Goal: Transaction & Acquisition: Book appointment/travel/reservation

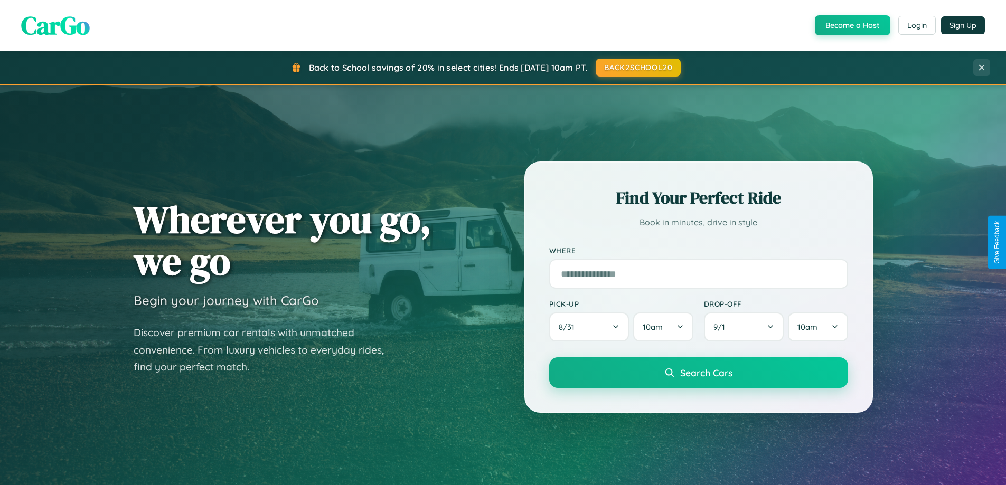
scroll to position [727, 0]
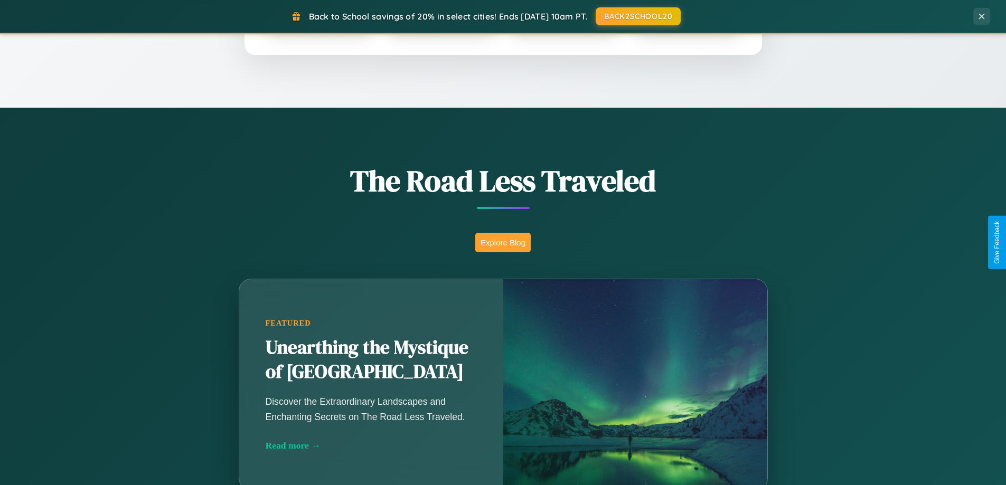
click at [503, 242] on button "Explore Blog" at bounding box center [502, 243] width 55 height 20
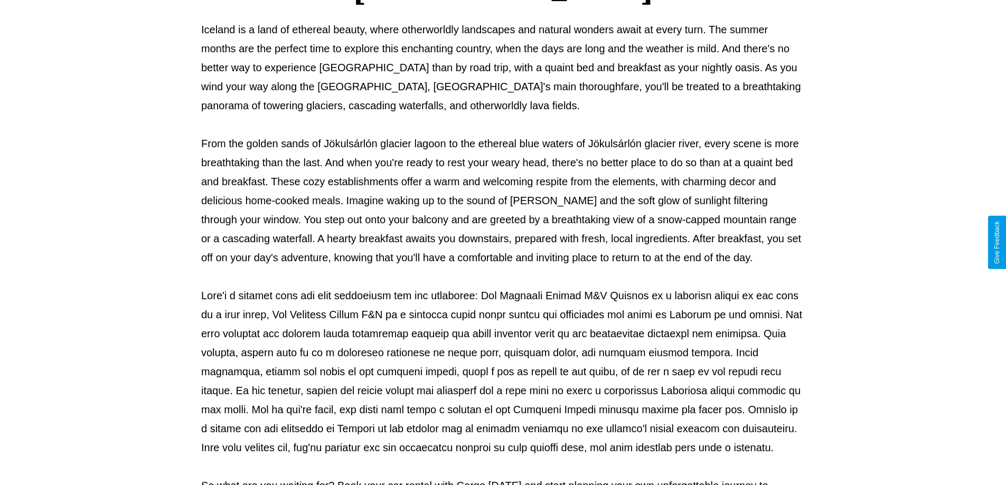
scroll to position [342, 0]
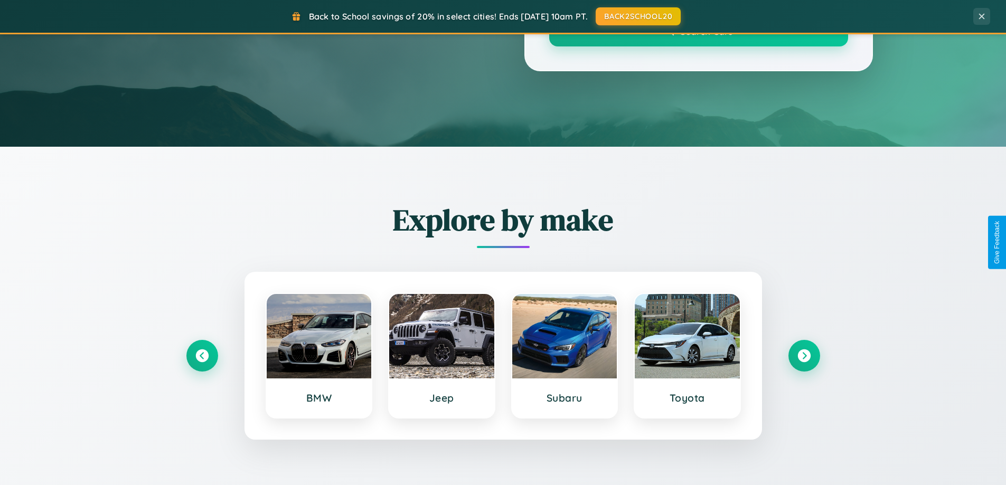
scroll to position [727, 0]
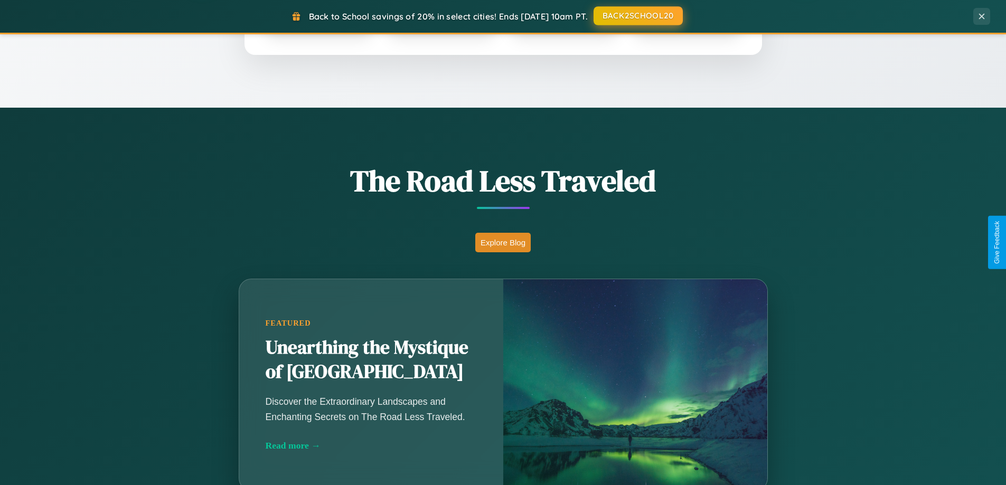
click at [638, 16] on button "BACK2SCHOOL20" at bounding box center [638, 15] width 89 height 19
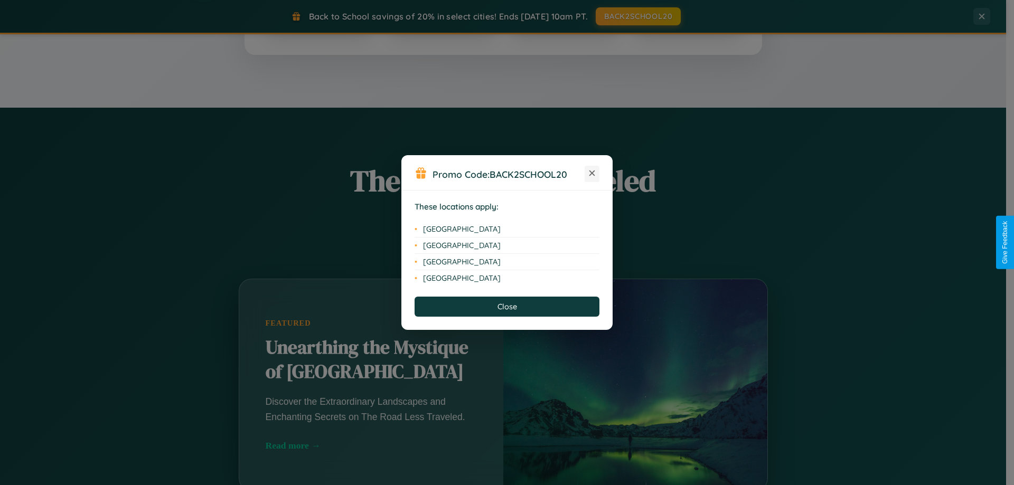
click at [592, 174] on icon at bounding box center [593, 174] width 6 height 6
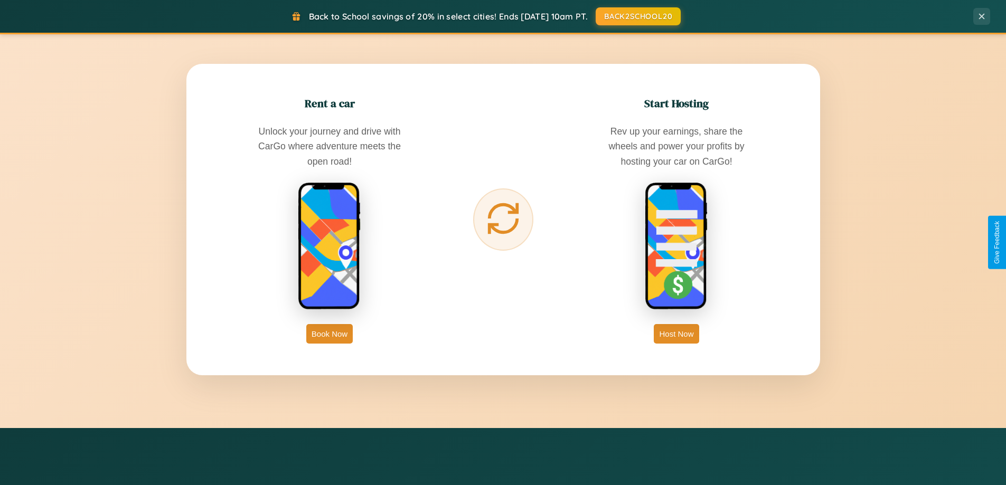
scroll to position [1697, 0]
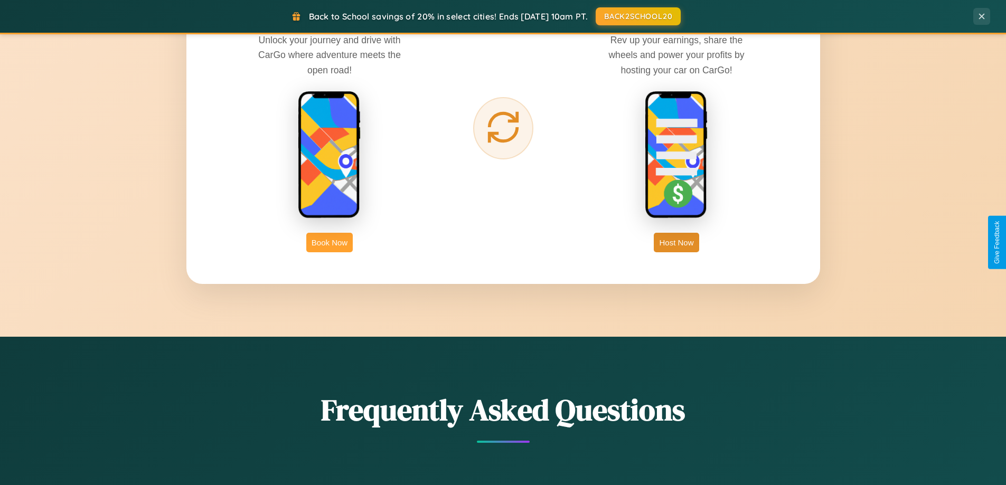
click at [330, 242] on button "Book Now" at bounding box center [329, 243] width 46 height 20
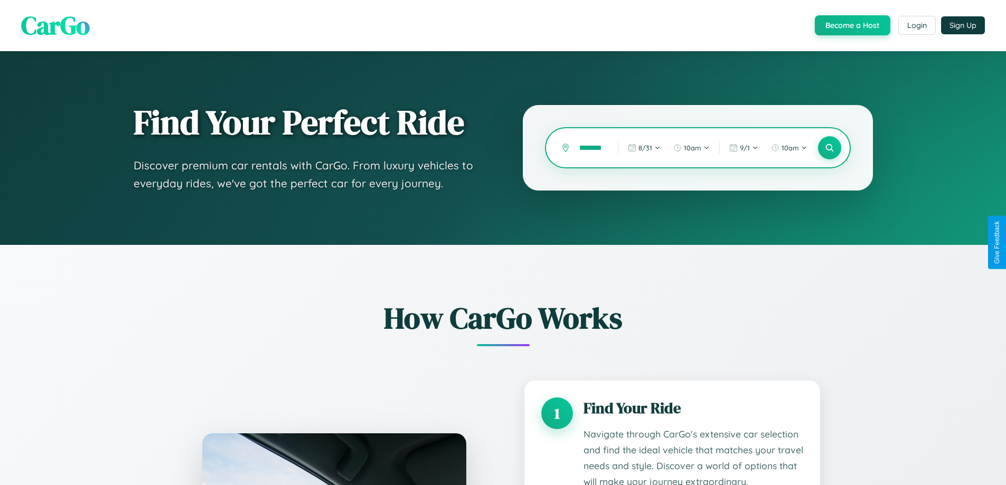
scroll to position [0, 21]
type input "**********"
click at [829, 148] on icon at bounding box center [830, 148] width 10 height 10
